Goal: Information Seeking & Learning: Learn about a topic

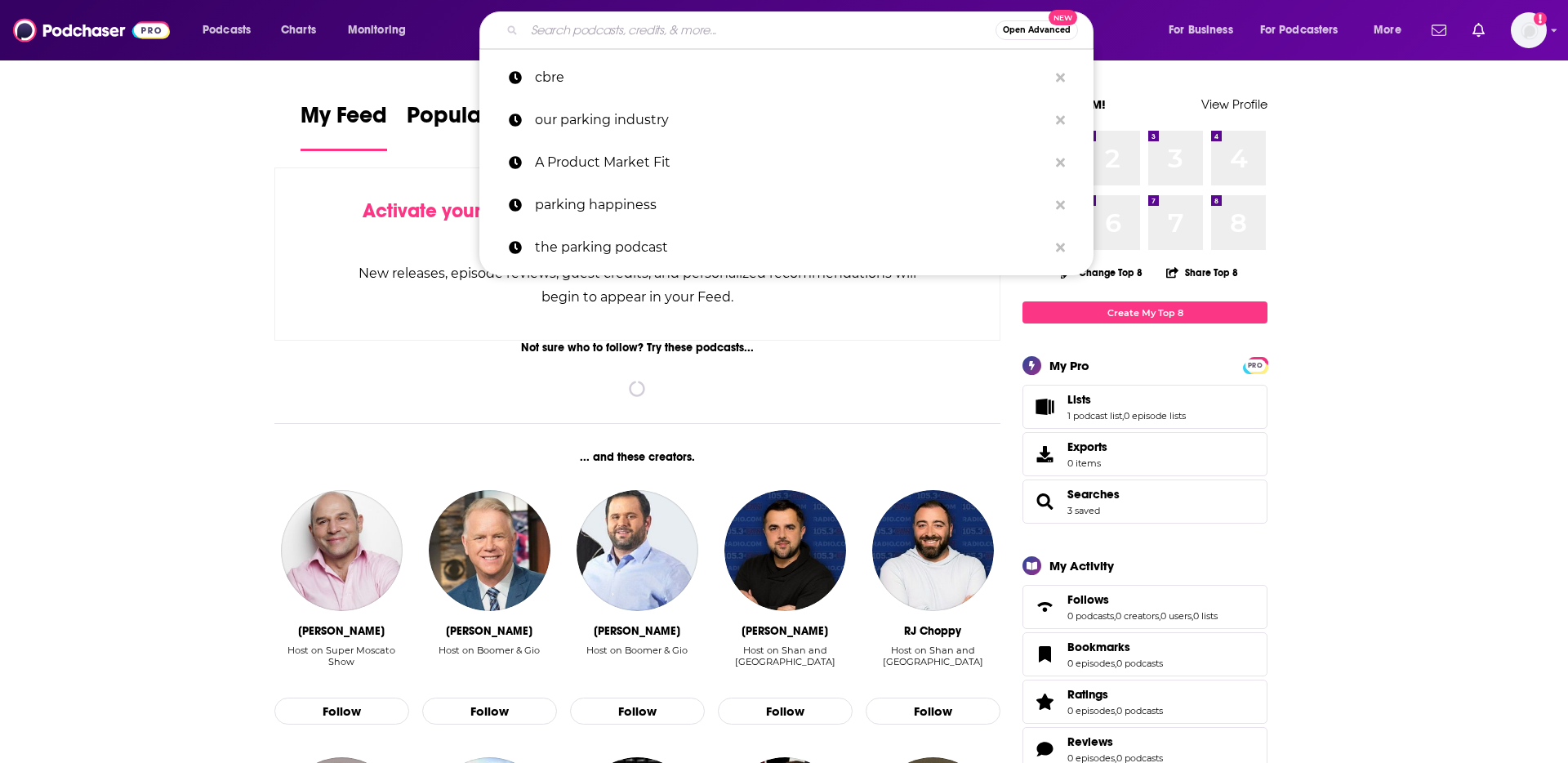
click at [658, 41] on input "Search podcasts, credits, & more..." at bounding box center [760, 30] width 471 height 26
click at [605, 82] on p "cbre" at bounding box center [792, 77] width 513 height 42
type input "cbre"
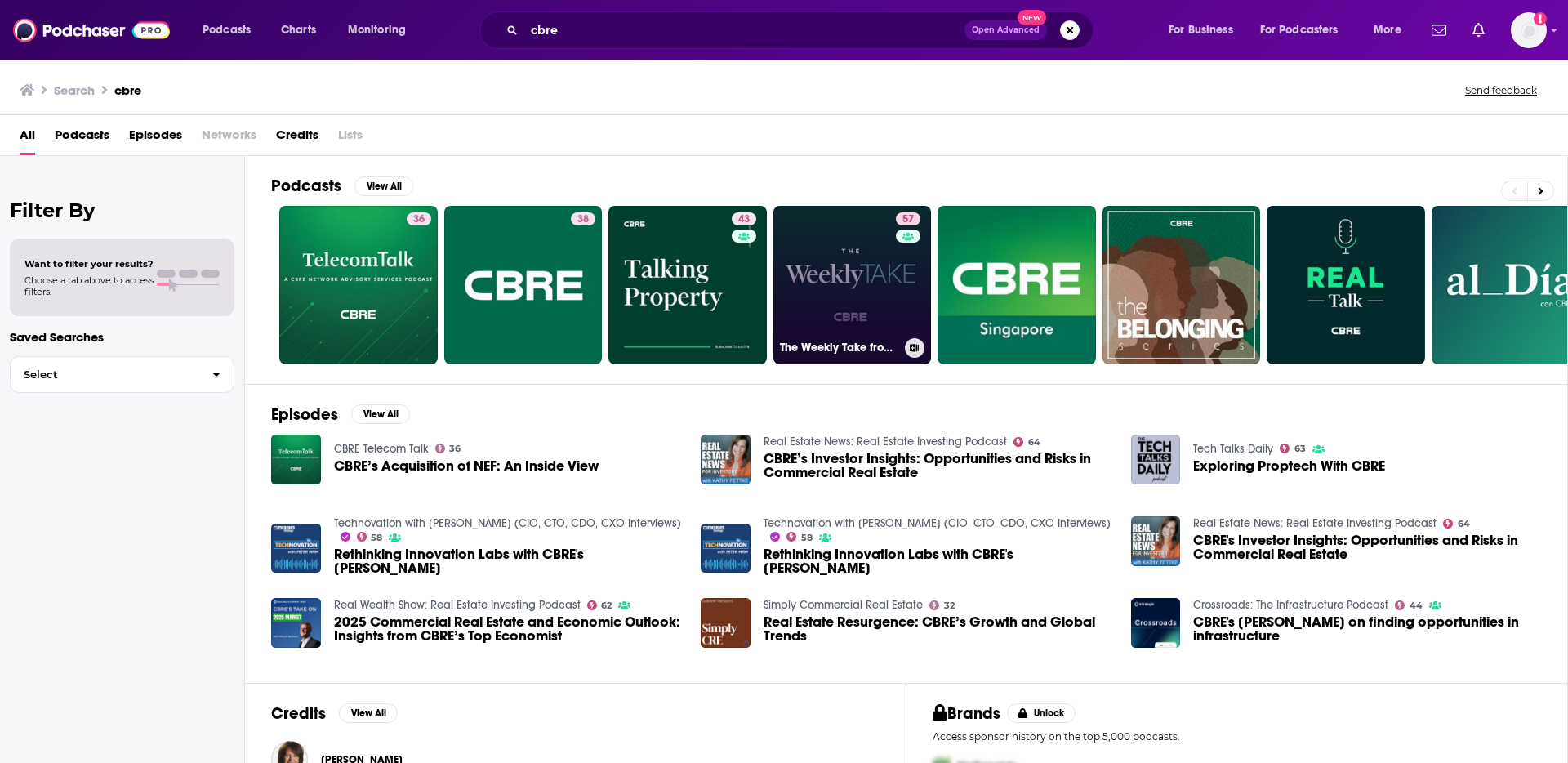
click at [843, 268] on link "57 The Weekly Take from [GEOGRAPHIC_DATA]" at bounding box center [853, 285] width 159 height 159
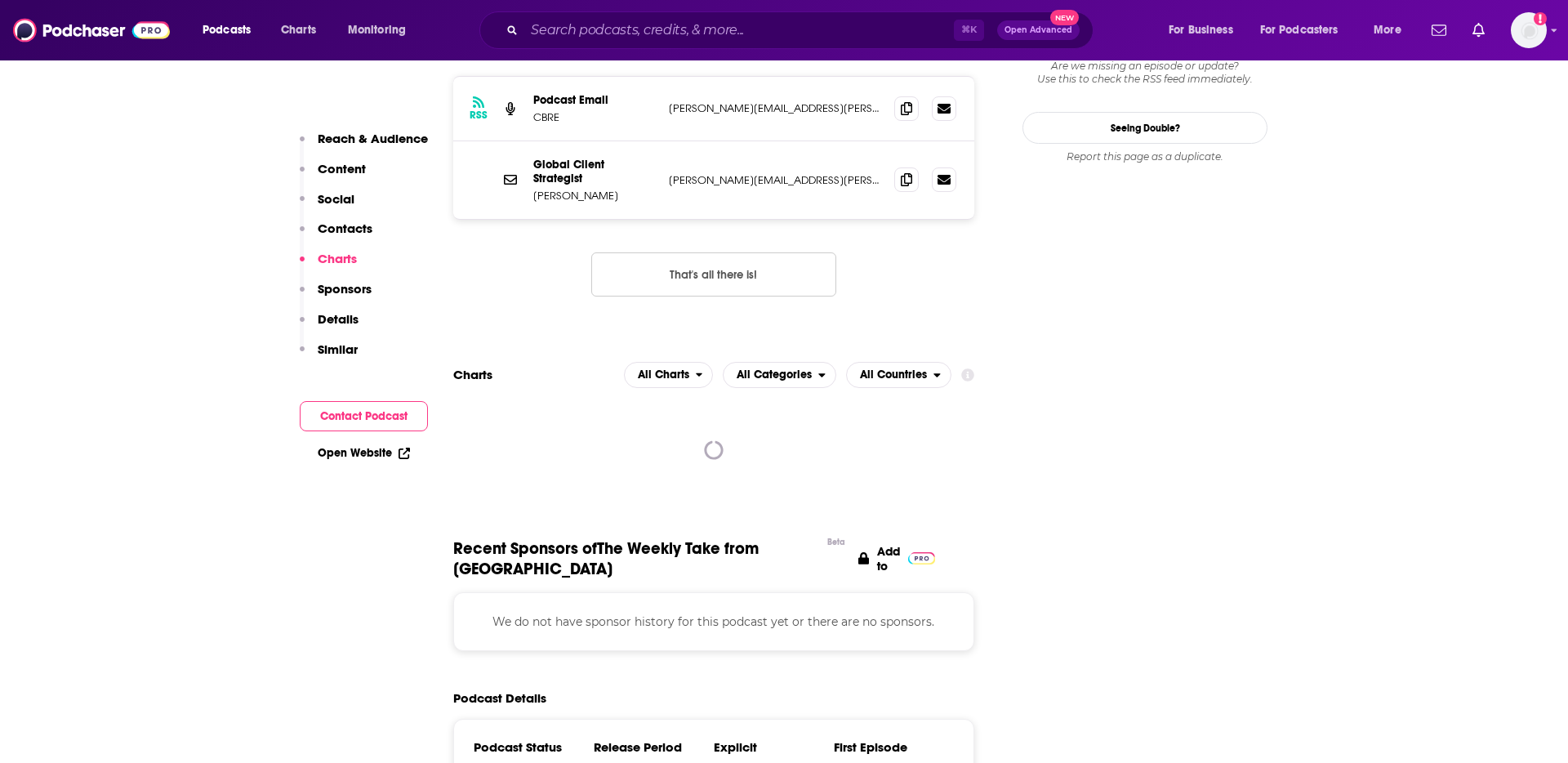
scroll to position [1596, 0]
